Goal: Task Accomplishment & Management: Complete application form

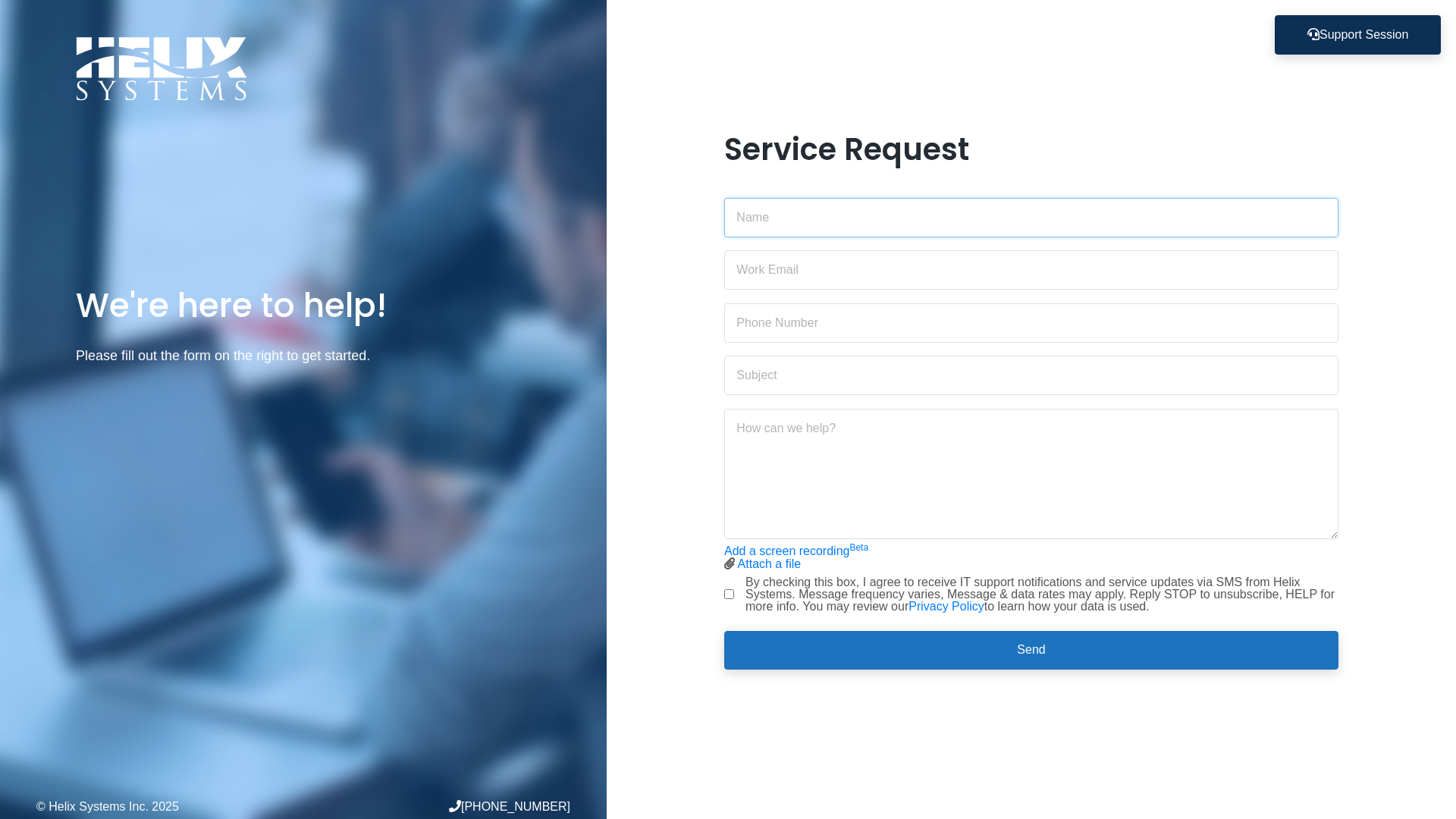
click at [753, 233] on input "text" at bounding box center [1031, 217] width 614 height 39
type input "[PERSON_NAME]"
click at [833, 269] on input "email" at bounding box center [1031, 270] width 614 height 39
type input "[EMAIL_ADDRESS][DOMAIN_NAME]"
click at [831, 323] on input "text" at bounding box center [1031, 323] width 614 height 39
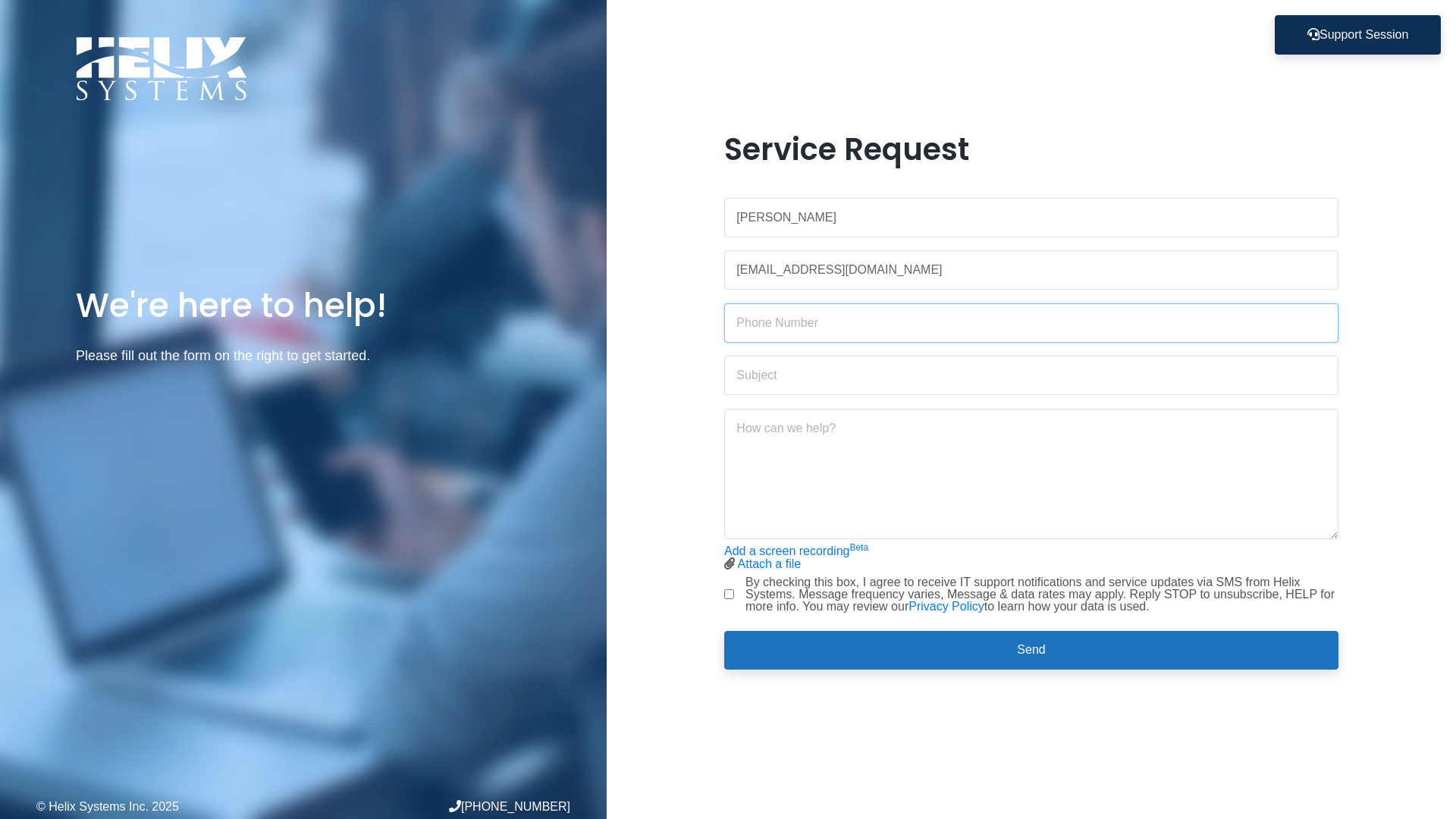
type input "[PHONE_NUMBER]"
click at [829, 369] on input "text" at bounding box center [1031, 375] width 614 height 39
type input "Dymo"
click at [801, 441] on textarea at bounding box center [1031, 474] width 614 height 130
type textarea "Same issue not working"
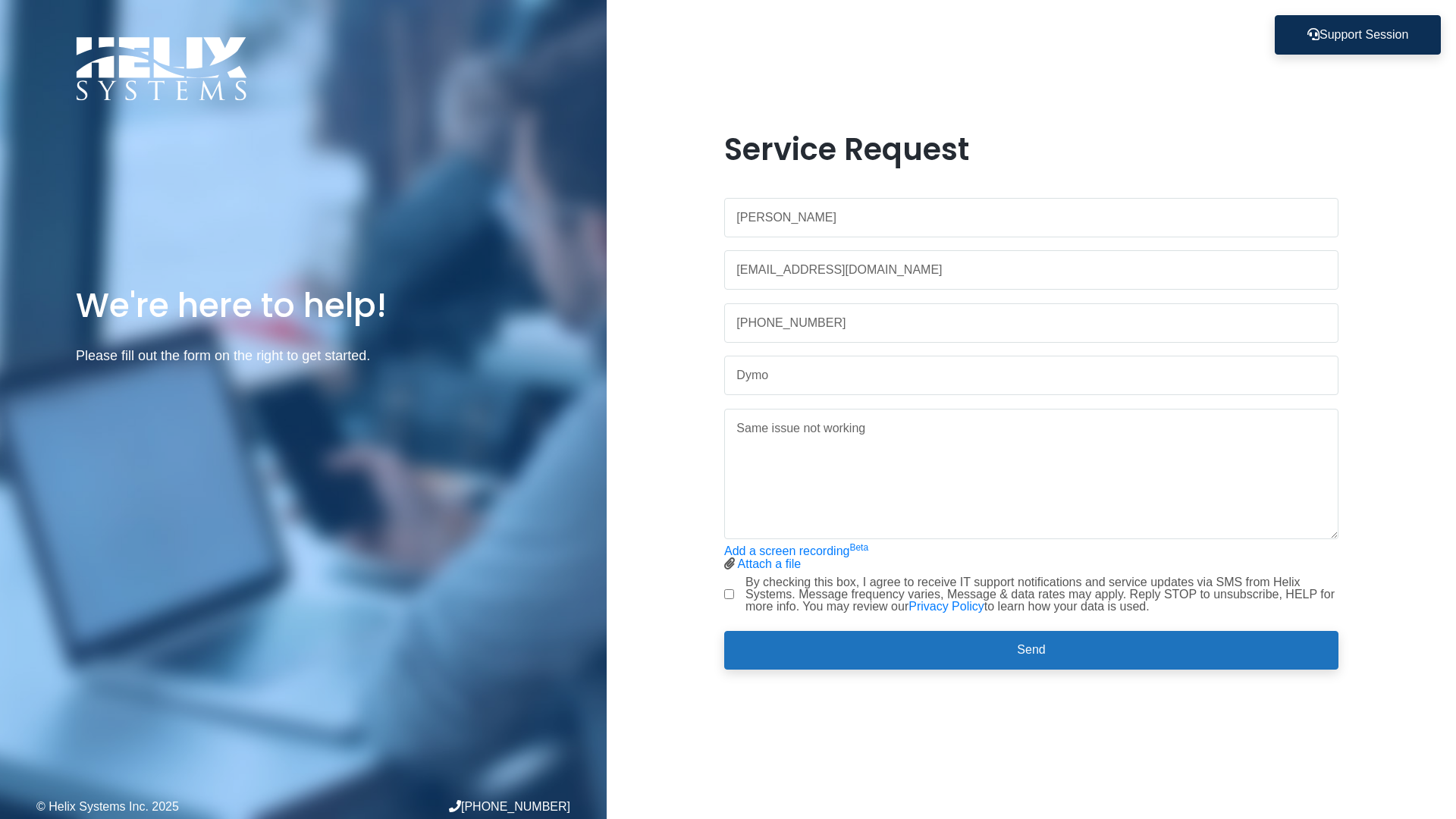
click at [734, 595] on div "By checking this box, I agree to receive IT support notifications and service u…" at bounding box center [1031, 594] width 614 height 36
click at [728, 595] on input "By checking this box, I agree to receive IT support notifications and service u…" at bounding box center [729, 594] width 10 height 10
checkbox input "true"
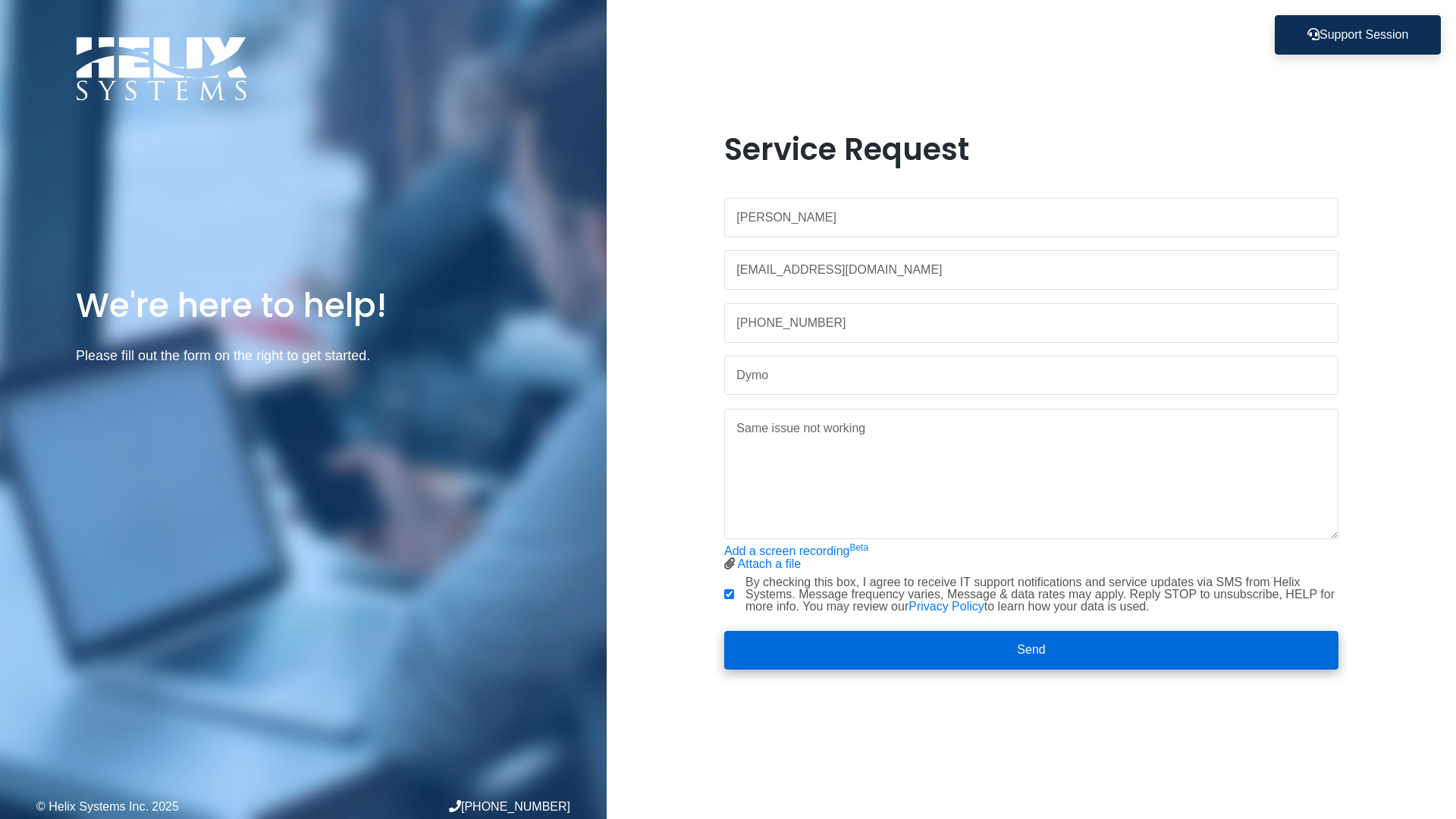
click at [784, 636] on button "Send" at bounding box center [1031, 650] width 614 height 39
